Goal: Check status: Check status

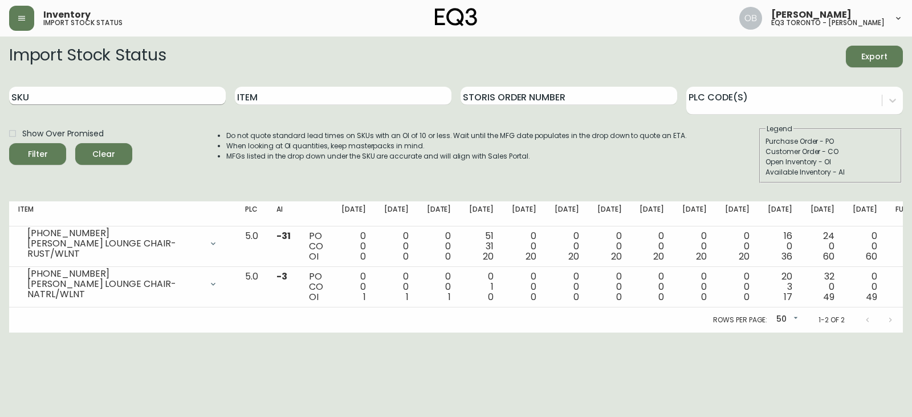
click at [130, 103] on input "SKU" at bounding box center [117, 96] width 217 height 18
paste input "[PHONE_NUMBER]"
type input "[PHONE_NUMBER]"
click at [9, 143] on button "Filter" at bounding box center [37, 154] width 57 height 22
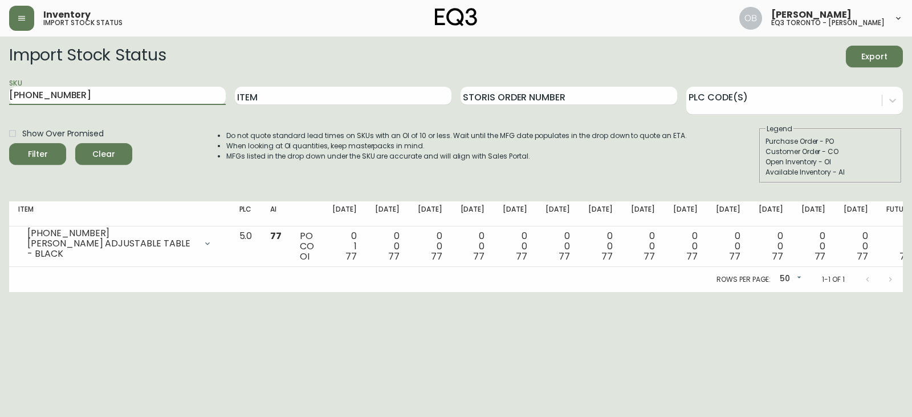
click at [302, 292] on html "Inventory import stock status [PERSON_NAME] eq3 toronto - [PERSON_NAME] Import …" at bounding box center [456, 146] width 912 height 292
click at [291, 210] on th "AI" at bounding box center [276, 213] width 30 height 25
click at [335, 161] on div "Do not quote standard lead times on SKUs with an OI of 10 or less. Wait until t…" at bounding box center [445, 153] width 483 height 59
drag, startPoint x: 330, startPoint y: 155, endPoint x: 348, endPoint y: 156, distance: 17.7
click at [348, 156] on li "MFGs listed in the drop down under the SKU are accurate and will align with Sal…" at bounding box center [456, 156] width 461 height 10
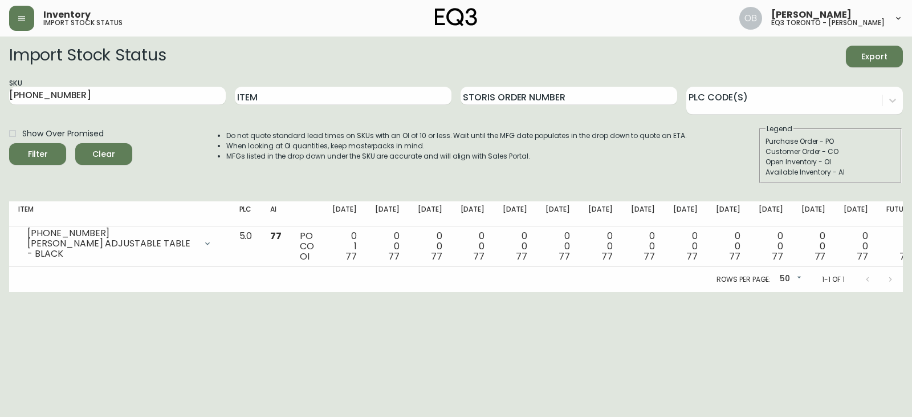
click at [351, 155] on li "MFGs listed in the drop down under the SKU are accurate and will align with Sal…" at bounding box center [456, 156] width 461 height 10
click at [464, 292] on html "Inventory import stock status [PERSON_NAME] eq3 toronto - [PERSON_NAME] Import …" at bounding box center [456, 146] width 912 height 292
